Goal: Transaction & Acquisition: Purchase product/service

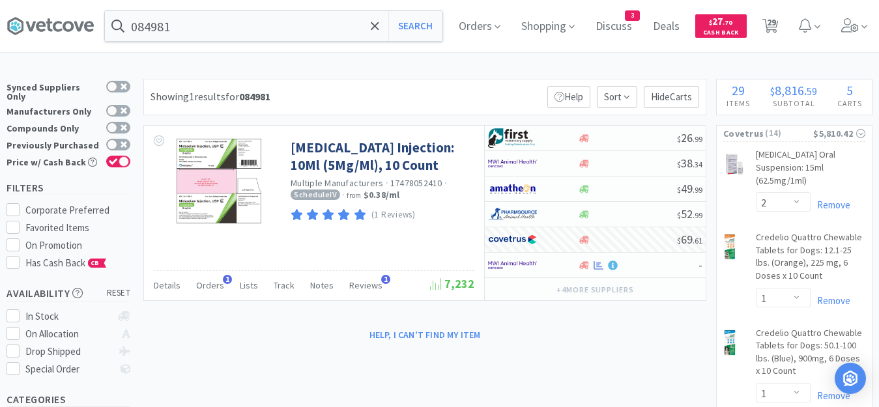
select select "2"
select select "1"
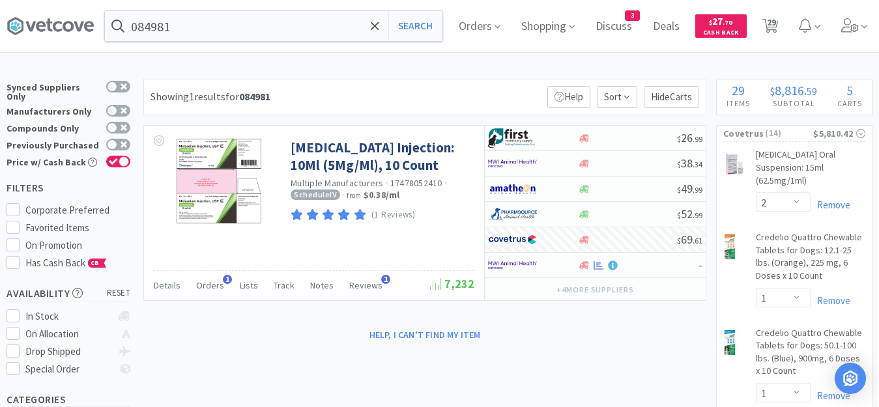
select select "2"
select select "1"
select select "3"
select select "1"
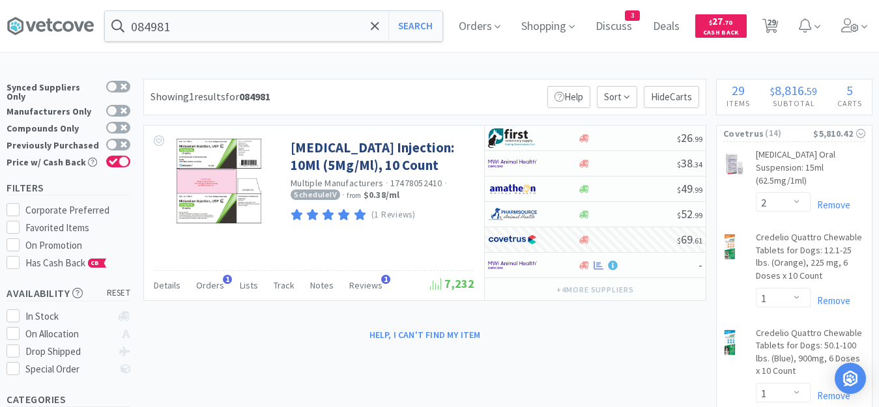
select select "4"
select select "5"
select select "4"
select select "2"
select select "1"
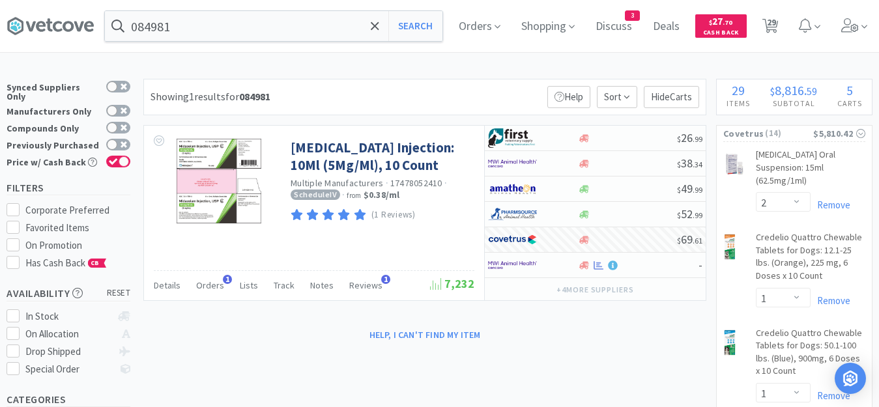
select select "1"
select select "2"
select select "6"
select select "1"
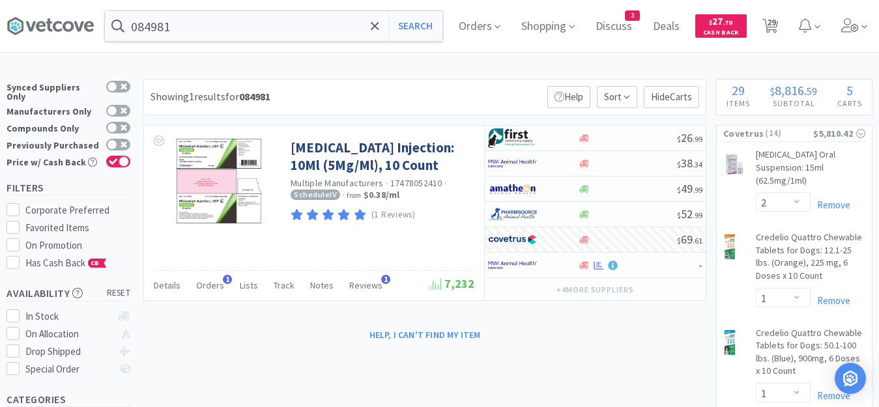
select select "3"
select select "100"
select select "1"
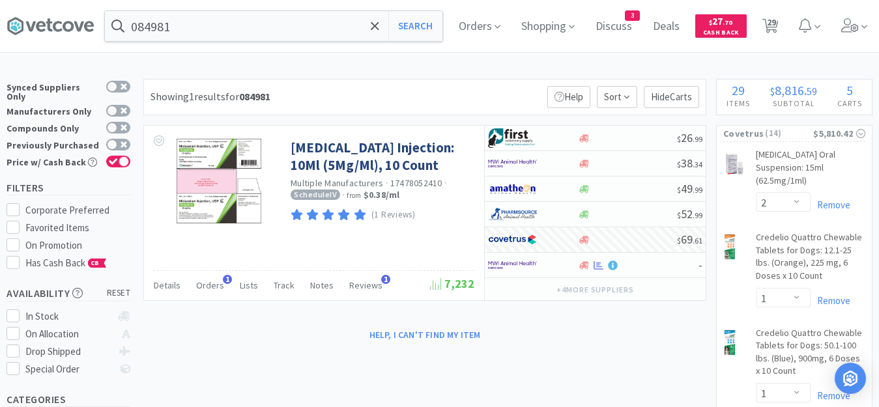
select select "1"
select select "4"
select select "1"
click at [495, 27] on span "Orders" at bounding box center [479, 26] width 52 height 52
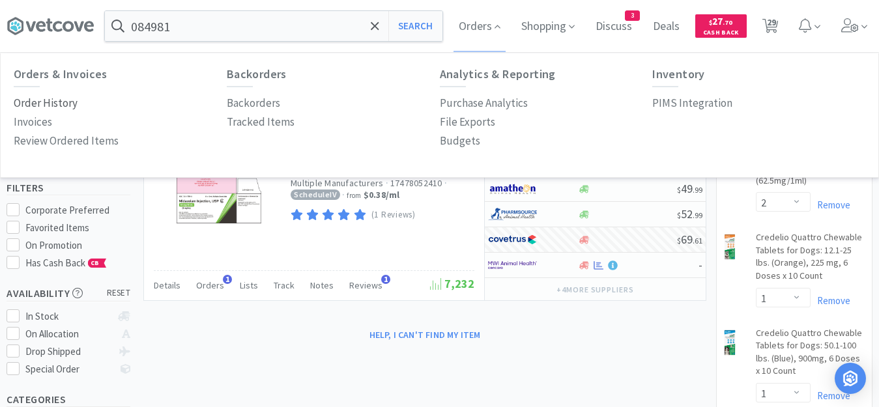
click at [55, 105] on p "Order History" at bounding box center [46, 103] width 64 height 18
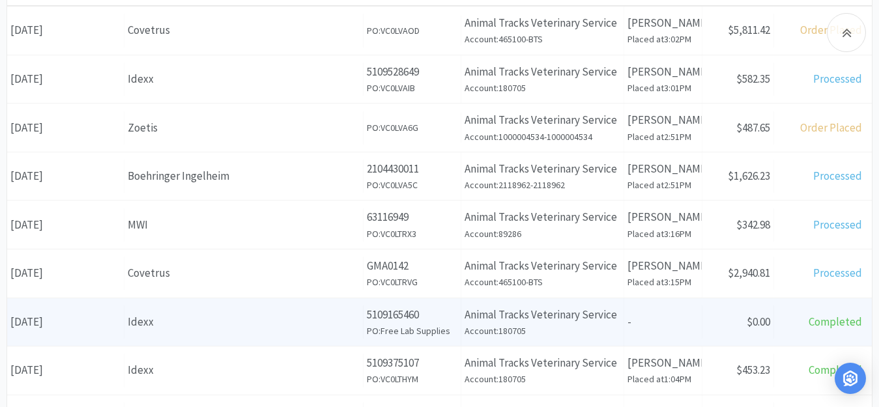
scroll to position [261, 0]
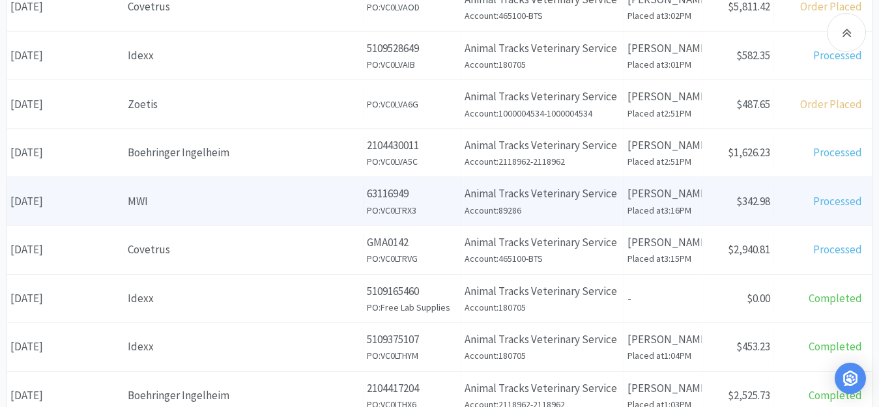
click at [228, 209] on div "MWI" at bounding box center [244, 202] width 232 height 18
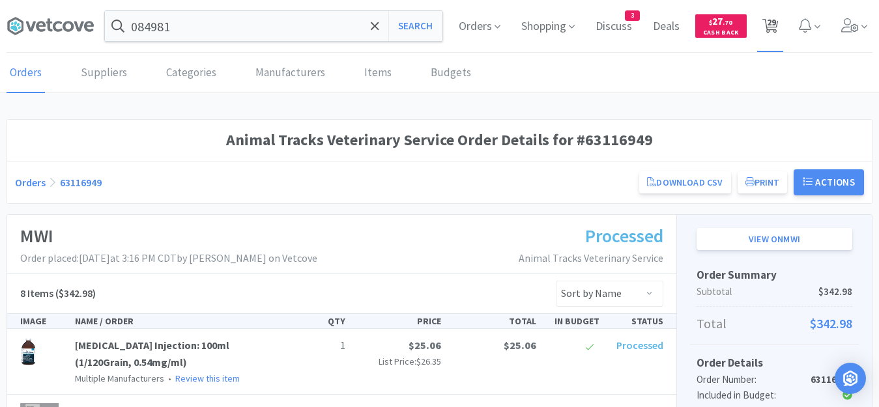
click at [772, 25] on span "29" at bounding box center [771, 22] width 9 height 52
select select "1"
select select "4"
select select "1"
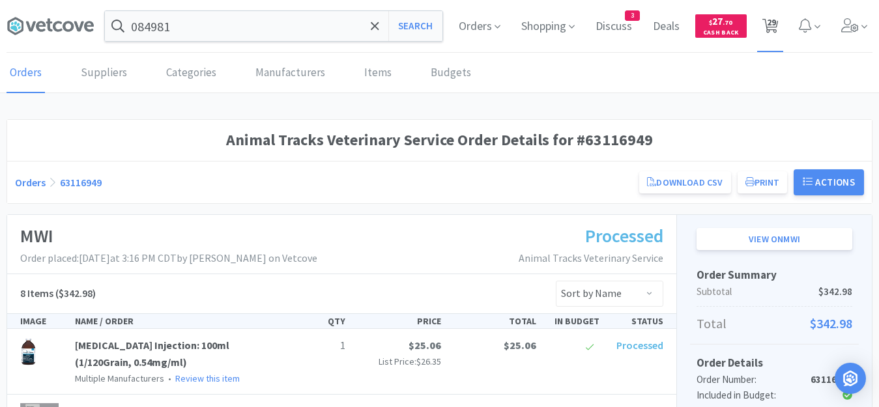
select select "1"
select select "3"
select select "100"
select select "1"
select select "2"
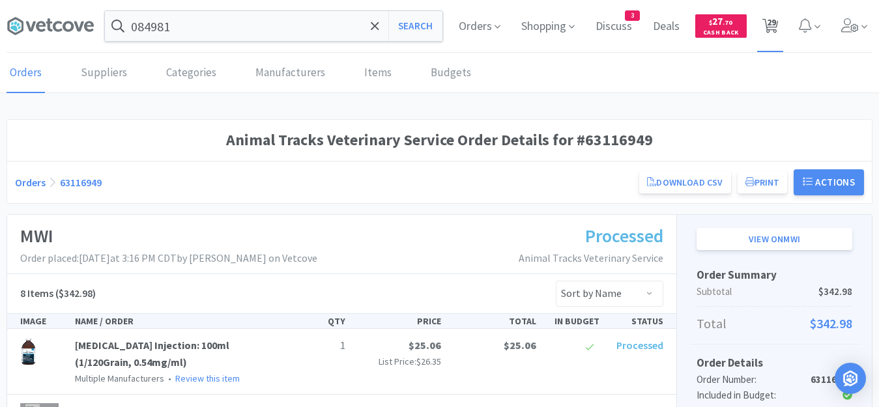
select select "1"
select select "2"
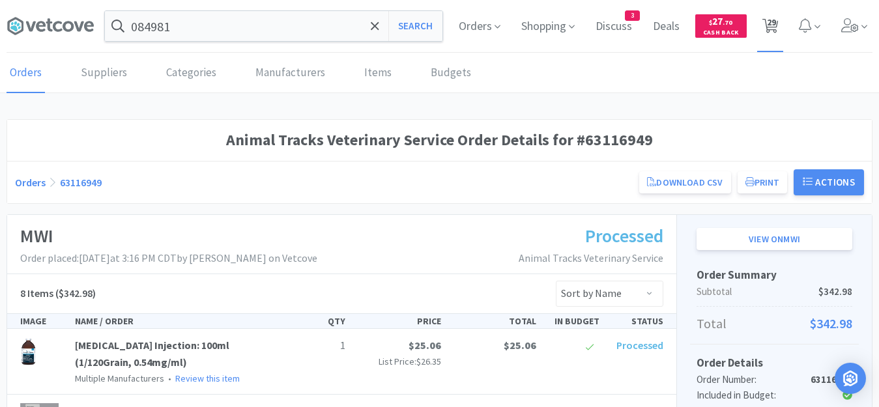
select select "1"
select select "3"
select select "1"
select select "4"
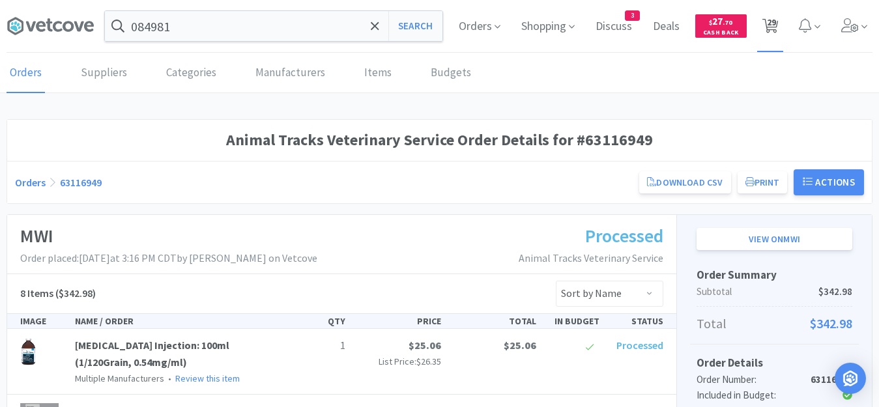
select select "5"
select select "4"
select select "2"
select select "1"
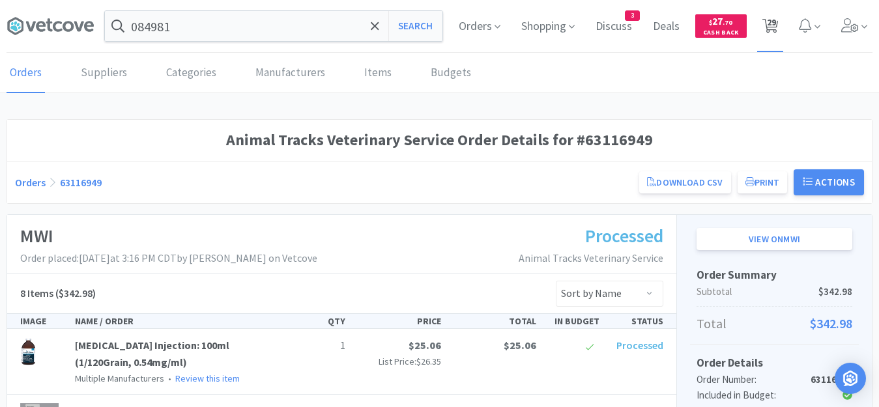
select select "1"
select select "2"
select select "6"
select select "1"
select select "3"
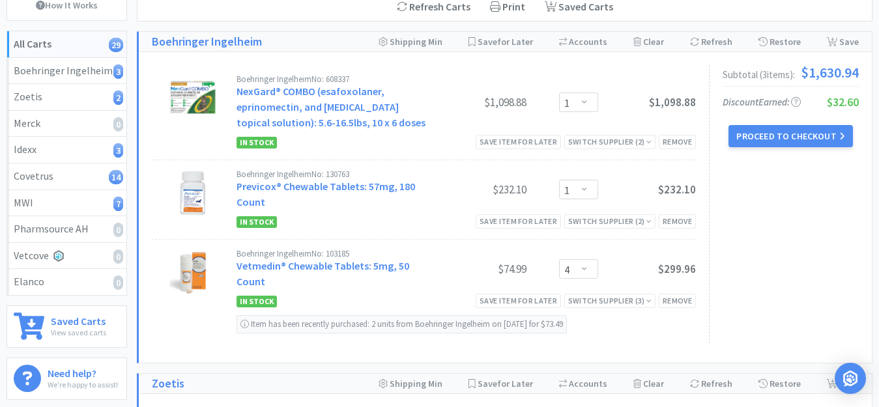
scroll to position [65, 0]
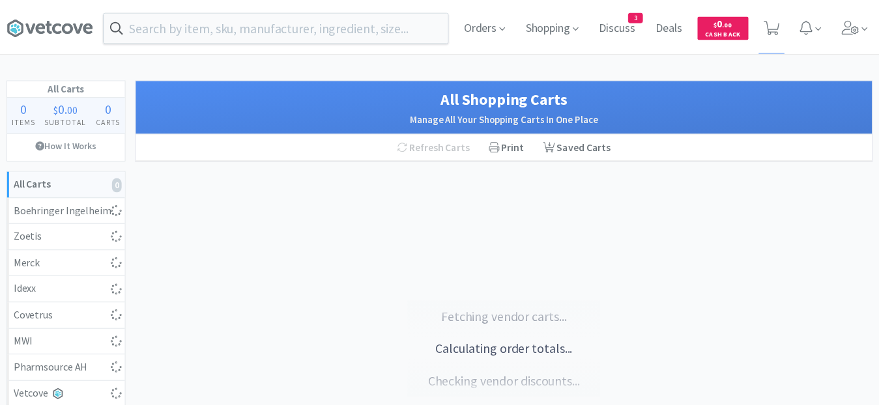
scroll to position [65, 0]
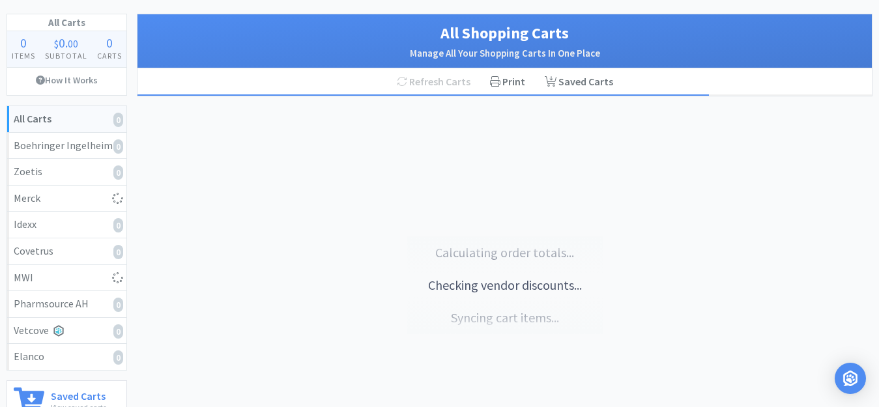
select select "1"
select select "2"
select select "6"
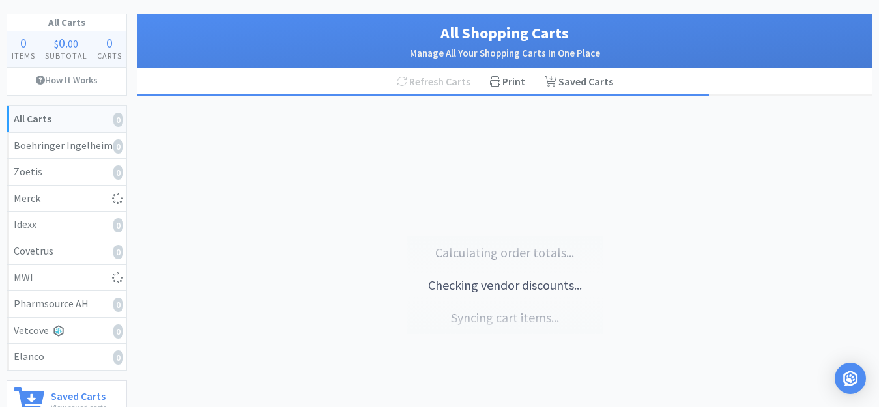
select select "1"
select select "3"
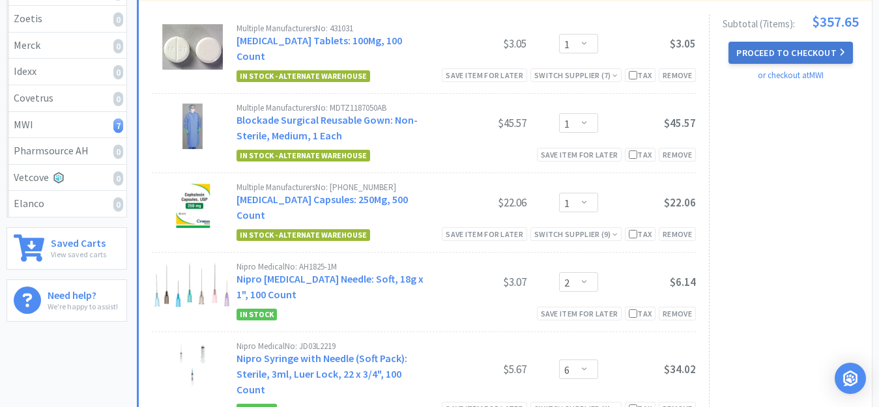
scroll to position [0, 0]
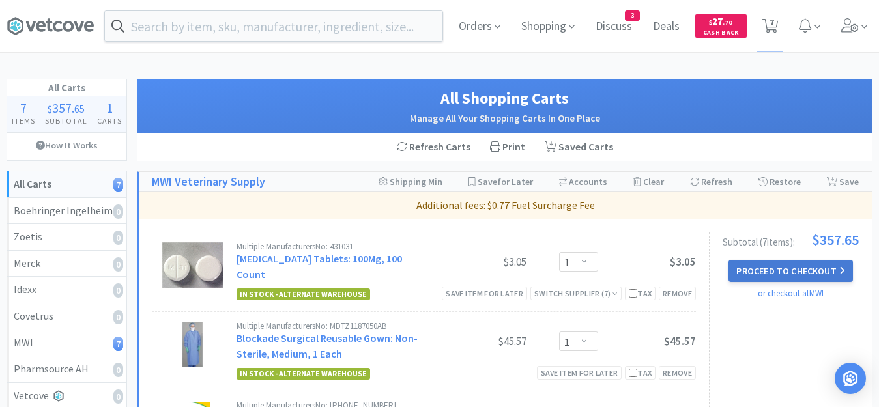
click at [782, 270] on button "Proceed to Checkout" at bounding box center [790, 271] width 124 height 22
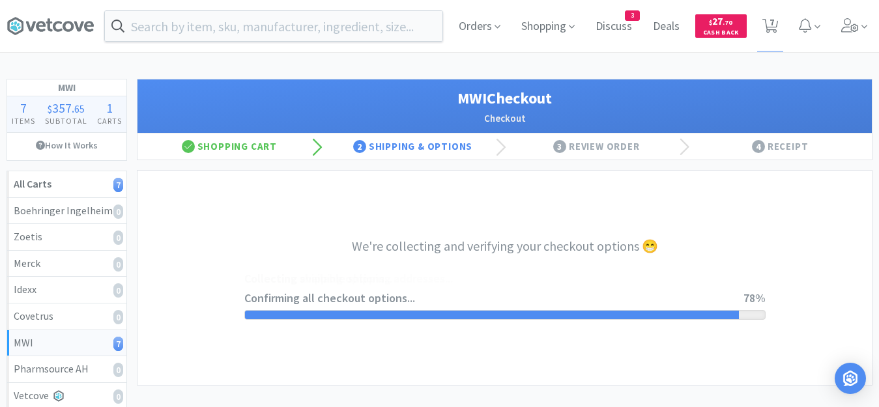
select select "STD_"
select select "SRC"
select select "RPS"
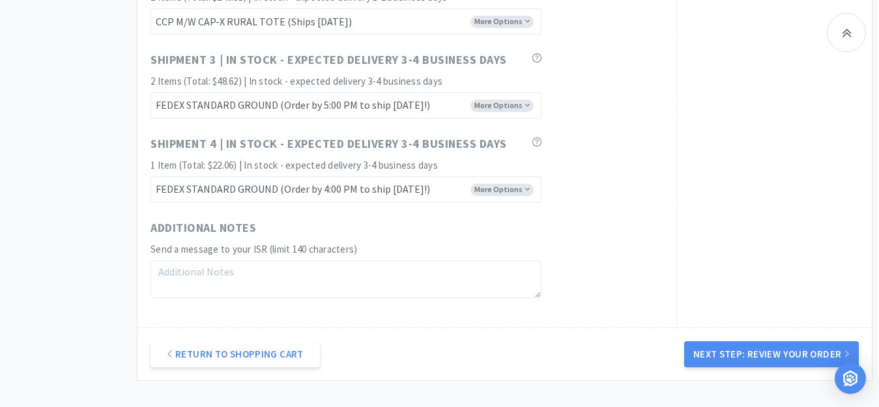
scroll to position [977, 0]
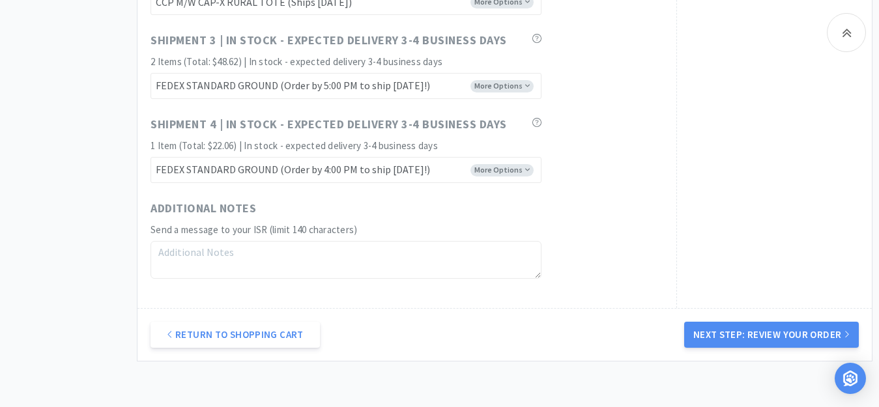
click at [296, 255] on textarea at bounding box center [345, 260] width 391 height 38
type textarea "3:12 PM - sorry for being late! Thank you!"
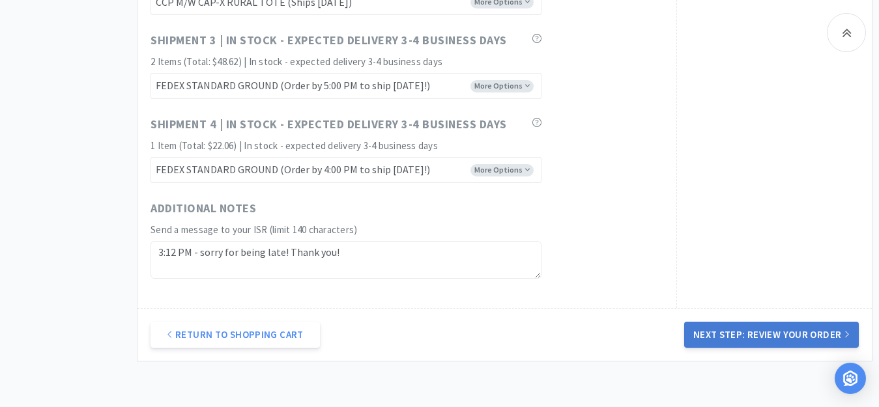
click at [796, 333] on button "Next Step: Review Your Order" at bounding box center [771, 335] width 175 height 26
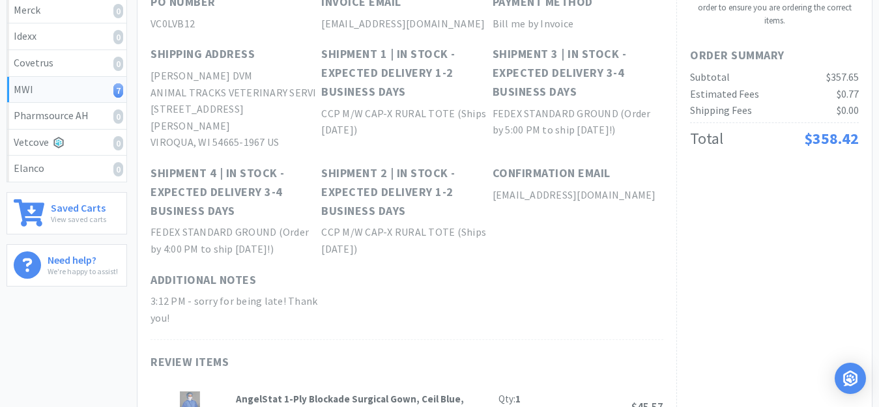
scroll to position [0, 0]
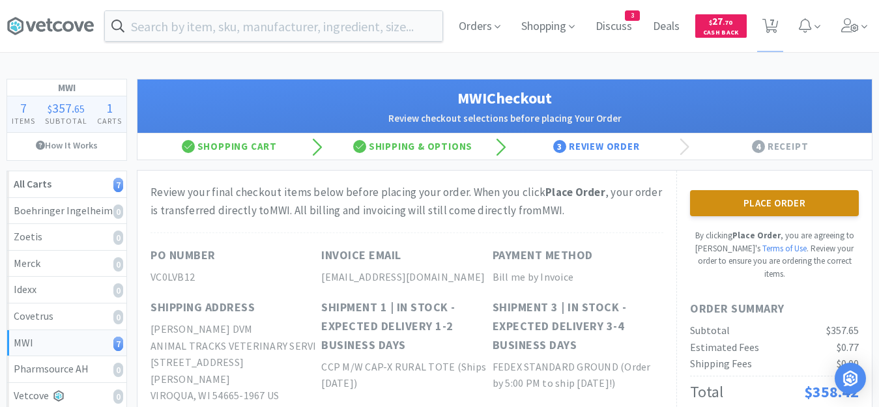
click at [816, 202] on button "Place Order" at bounding box center [774, 203] width 169 height 26
